Goal: Task Accomplishment & Management: Complete application form

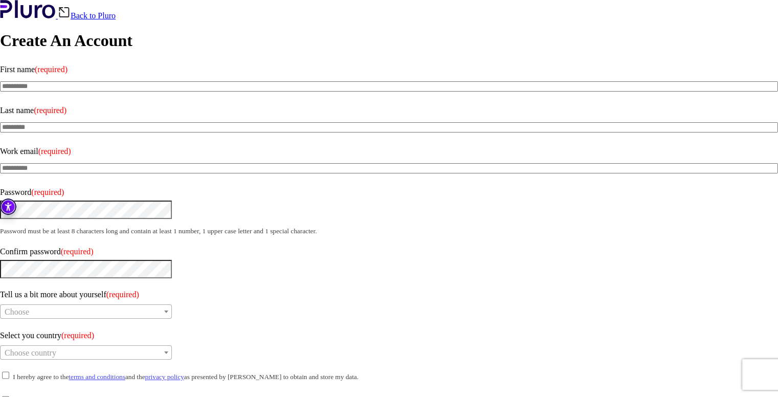
drag, startPoint x: 150, startPoint y: 226, endPoint x: 269, endPoint y: 291, distance: 136.0
